Goal: Communication & Community: Participate in discussion

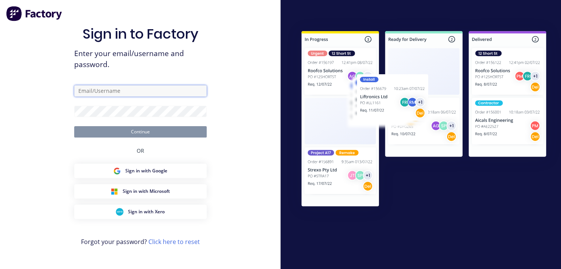
click at [147, 93] on input "text" at bounding box center [140, 90] width 132 height 11
click at [110, 90] on input "A.buceta@" at bounding box center [140, 90] width 132 height 11
type input "[EMAIL_ADDRESS][DOMAIN_NAME]"
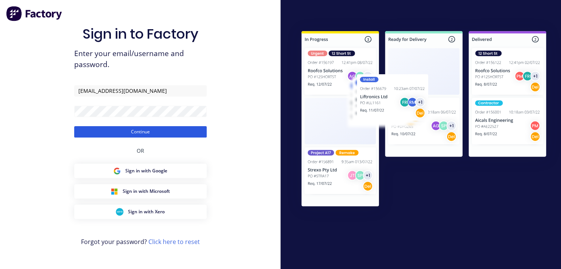
click at [144, 134] on button "Continue" at bounding box center [140, 131] width 132 height 11
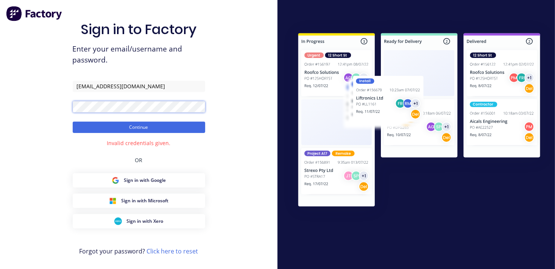
click at [0, 99] on html "Sign in to Factory Enter your email/username and password. [EMAIL_ADDRESS][DOMA…" at bounding box center [277, 134] width 555 height 269
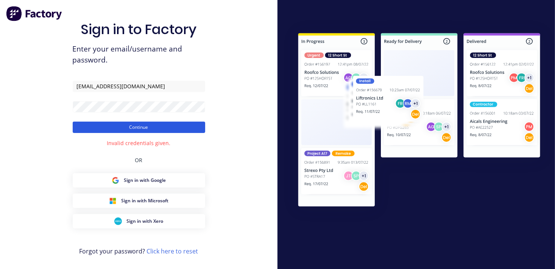
click at [82, 125] on button "Continue" at bounding box center [139, 126] width 132 height 11
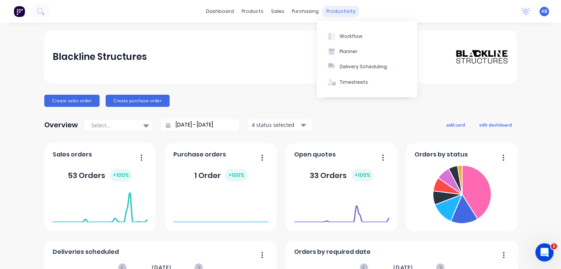
click at [335, 7] on div "productivity" at bounding box center [340, 11] width 37 height 11
click at [342, 42] on button "Workflow" at bounding box center [367, 35] width 100 height 15
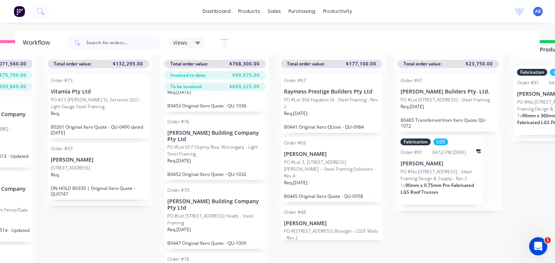
scroll to position [30, 88]
click at [181, 146] on p "PO #Lot 657 Osprey Rise, Worongary - Light Steel Framing" at bounding box center [215, 151] width 95 height 14
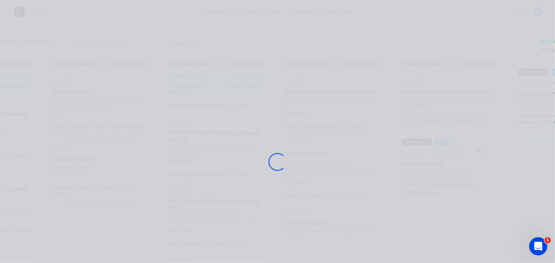
scroll to position [0, 88]
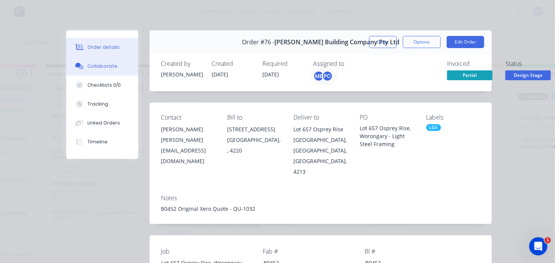
click at [100, 67] on div "Collaborate" at bounding box center [102, 66] width 30 height 7
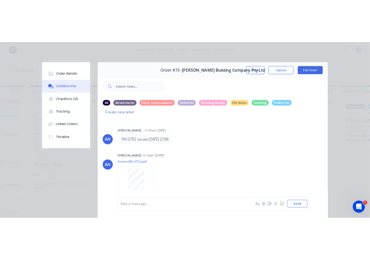
scroll to position [0, 0]
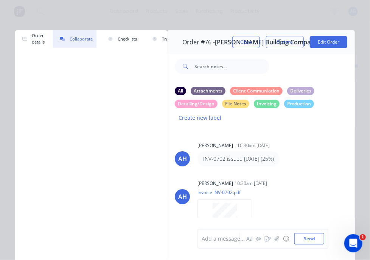
click at [271, 237] on div "Add a message..." at bounding box center [240, 239] width 76 height 8
click at [270, 238] on div "Add a message..." at bounding box center [240, 239] width 76 height 8
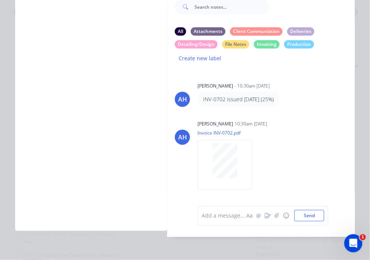
click at [271, 216] on div "Add a message..." at bounding box center [240, 215] width 76 height 8
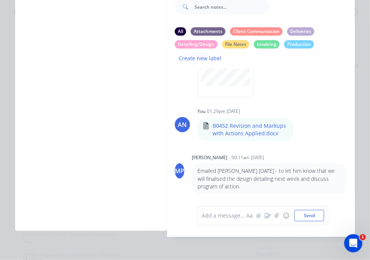
scroll to position [179, 0]
click at [238, 217] on div "Add a message..." at bounding box center [240, 215] width 76 height 8
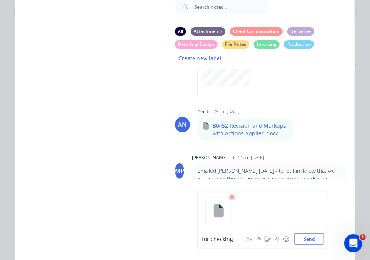
click at [209, 238] on span "for checking" at bounding box center [217, 238] width 31 height 7
click at [232, 238] on div "for checking" at bounding box center [220, 239] width 37 height 8
click at [198, 237] on div "for checking Aa @ ☺ Send" at bounding box center [263, 219] width 131 height 58
click at [199, 237] on div "for checking Aa @ ☺ Send" at bounding box center [263, 219] width 131 height 58
click at [202, 238] on span "for checking" at bounding box center [217, 238] width 31 height 7
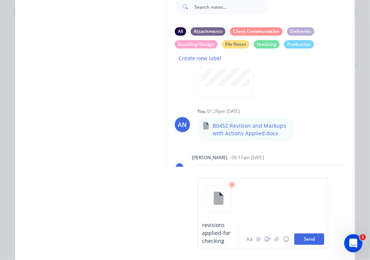
click at [299, 240] on button "Send" at bounding box center [309, 238] width 30 height 11
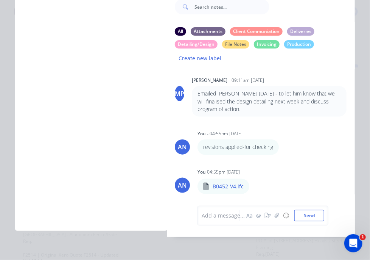
scroll to position [264, 0]
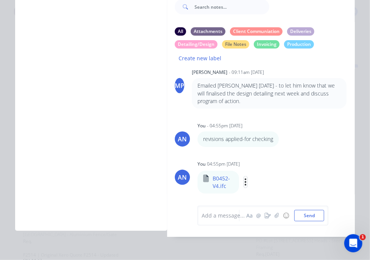
click at [244, 184] on icon "button" at bounding box center [245, 181] width 2 height 9
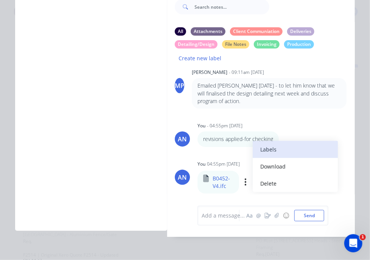
click at [268, 152] on button "Labels" at bounding box center [295, 149] width 85 height 17
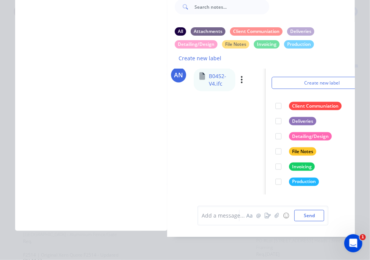
scroll to position [358, 4]
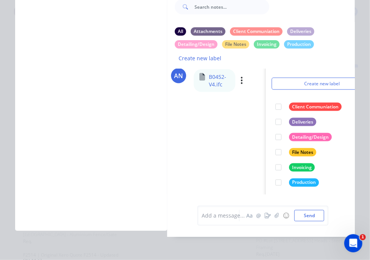
click at [277, 143] on div at bounding box center [278, 136] width 15 height 15
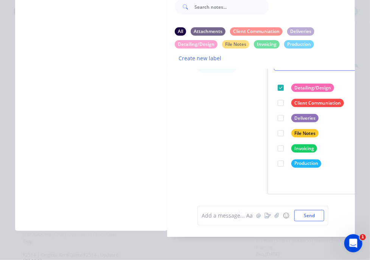
scroll to position [30, 0]
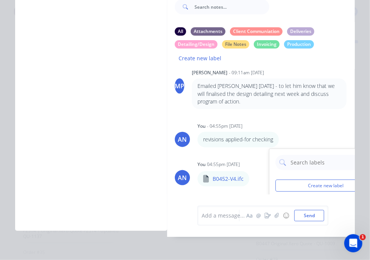
click at [237, 141] on div "AH [PERSON_NAME] - 10:30am [DATE] INV-0702 issued [DATE] (25%) AH [PERSON_NAME]…" at bounding box center [261, 131] width 188 height 125
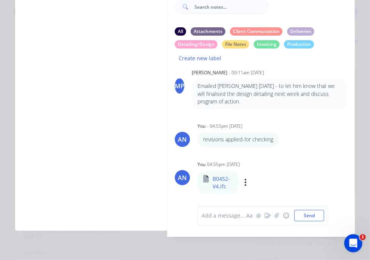
scroll to position [264, 0]
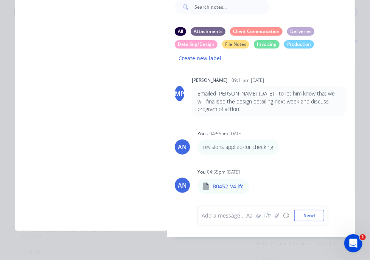
click at [0, 0] on icon "button" at bounding box center [0, 0] width 0 height 0
click at [0, 0] on button "Labels" at bounding box center [0, 0] width 0 height 0
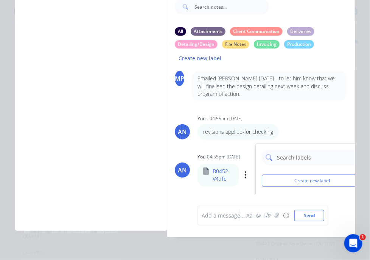
scroll to position [393, 0]
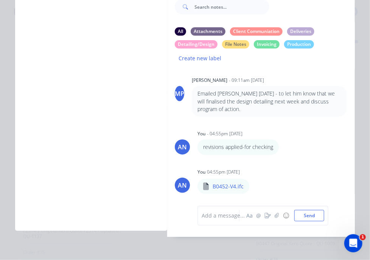
click at [216, 126] on div "AH [PERSON_NAME] - 10:30am [DATE] INV-0702 issued [DATE] (25%) AH [PERSON_NAME]…" at bounding box center [261, 131] width 188 height 125
click at [215, 215] on div at bounding box center [220, 215] width 37 height 8
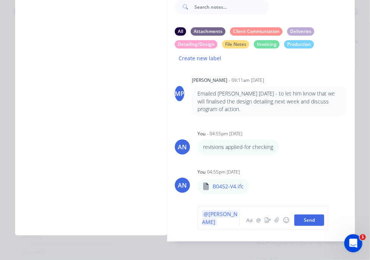
click at [295, 217] on button "Send" at bounding box center [309, 219] width 30 height 11
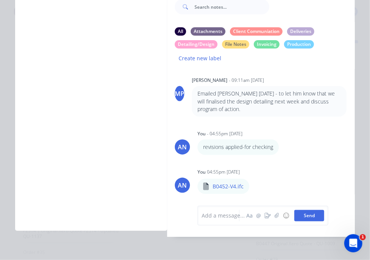
scroll to position [294, 0]
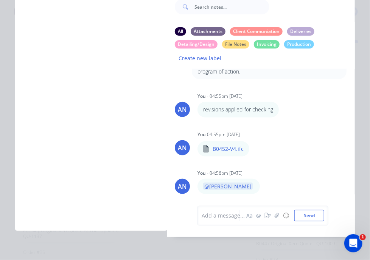
click at [157, 195] on div "Order details Collaborate Checklists Tracking Linked Orders Timeline" at bounding box center [91, 101] width 152 height 260
click at [336, 59] on div "All Attachments Client Communiation Deliveries Detailing/Design File Notes Invo…" at bounding box center [261, 45] width 173 height 36
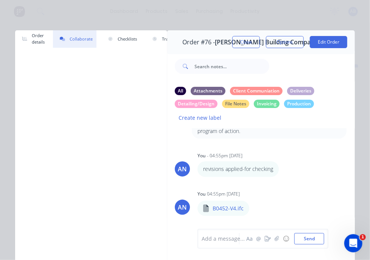
click at [239, 25] on div "Order details Collaborate Checklists 0/0 Tracking Linked Orders Timeline Order …" at bounding box center [185, 130] width 370 height 260
click at [88, 14] on div "Order details Collaborate Checklists 0/0 Tracking Linked Orders Timeline Order …" at bounding box center [185, 130] width 370 height 260
click at [309, 181] on div "AH [PERSON_NAME] - 10:30am [DATE] INV-0702 issued [DATE] (25%) AH [PERSON_NAME]…" at bounding box center [261, 190] width 188 height 125
click at [350, 239] on icon "Open Intercom Messenger" at bounding box center [353, 243] width 12 height 12
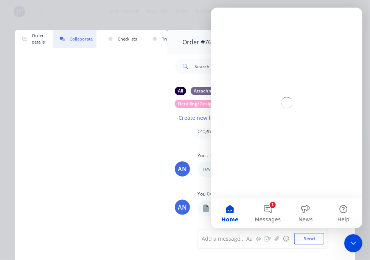
scroll to position [0, 0]
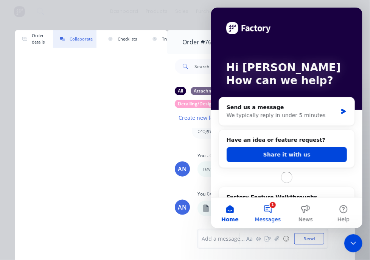
click at [271, 211] on button "1 Messages" at bounding box center [268, 212] width 38 height 30
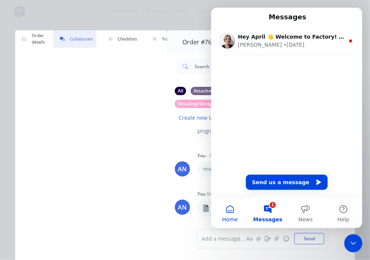
click at [229, 209] on button "Home" at bounding box center [230, 212] width 38 height 30
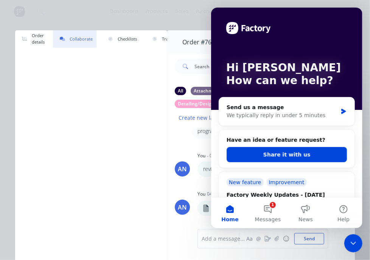
click at [120, 86] on div "Order details Collaborate Checklists Tracking Linked Orders Timeline" at bounding box center [91, 160] width 152 height 260
click at [347, 238] on div "Close Intercom Messenger" at bounding box center [353, 242] width 18 height 18
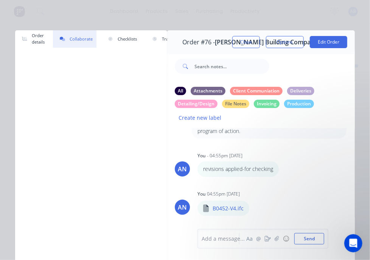
scroll to position [294, 0]
click at [97, 22] on div "Order details Collaborate Checklists 0/0 Tracking Linked Orders Timeline Order …" at bounding box center [185, 130] width 370 height 260
